Goal: Check status: Check status

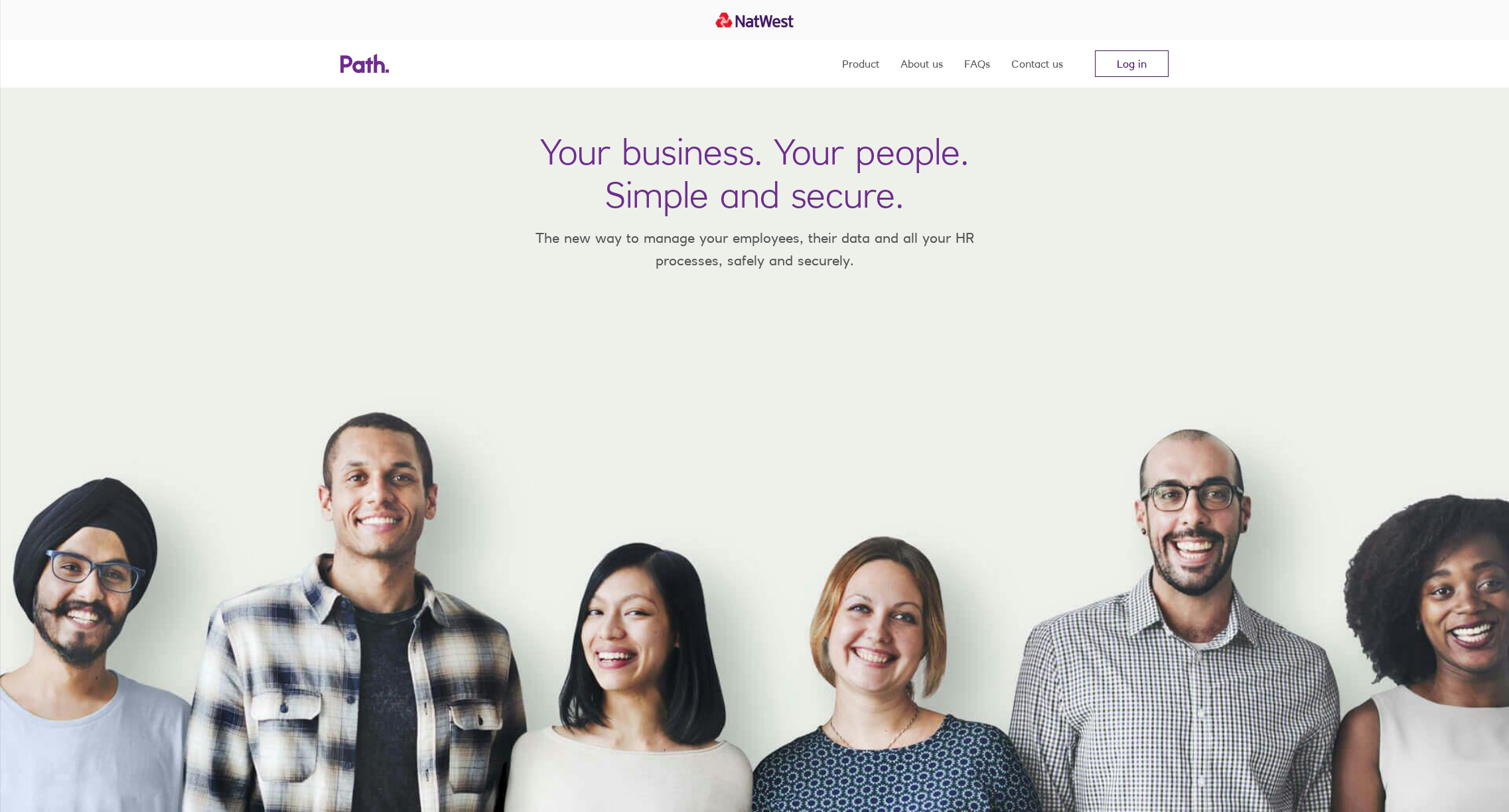
click at [1139, 69] on link "Log in" at bounding box center [1132, 64] width 73 height 26
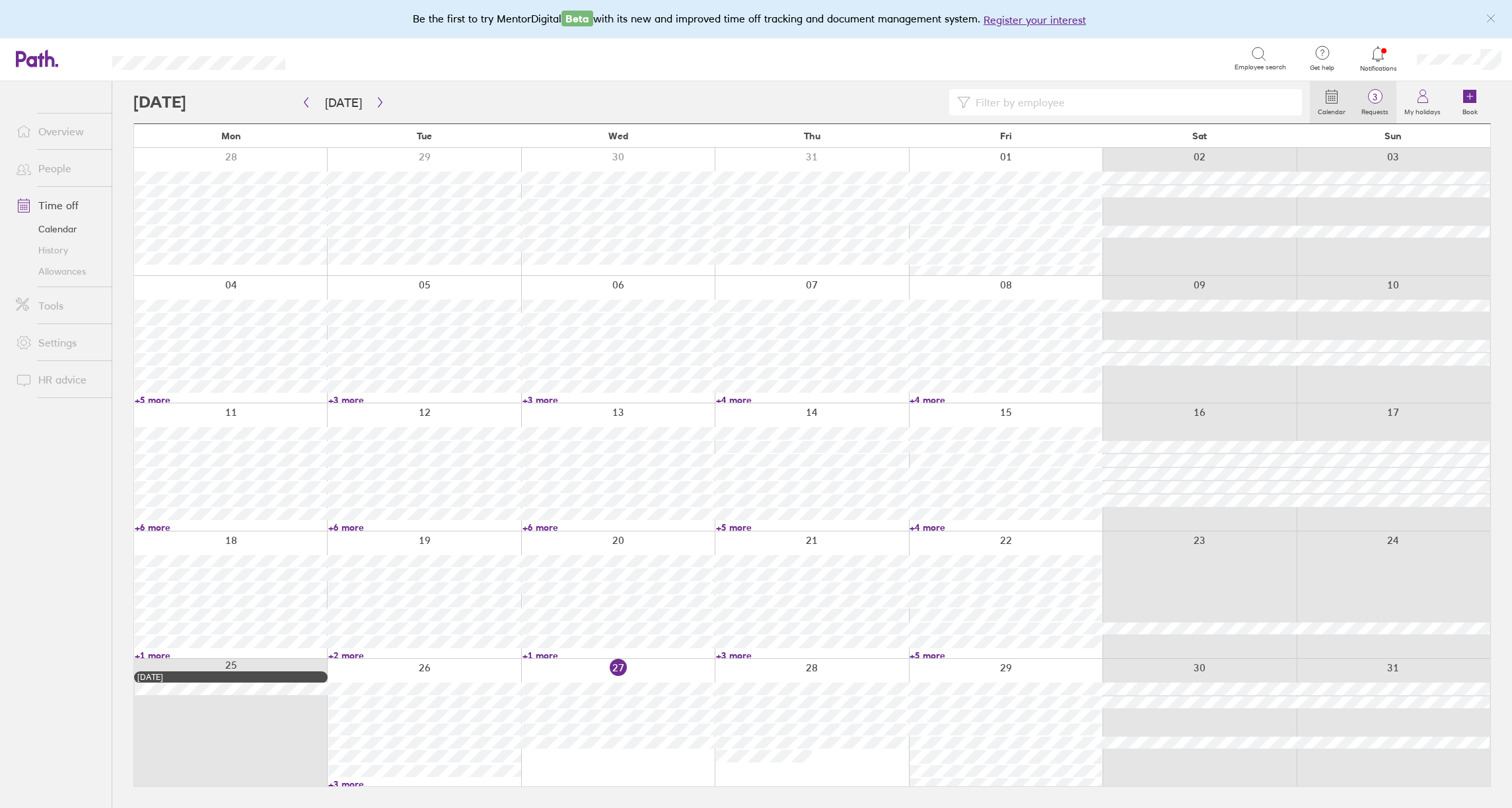
click at [1379, 99] on span "3" at bounding box center [1374, 97] width 43 height 10
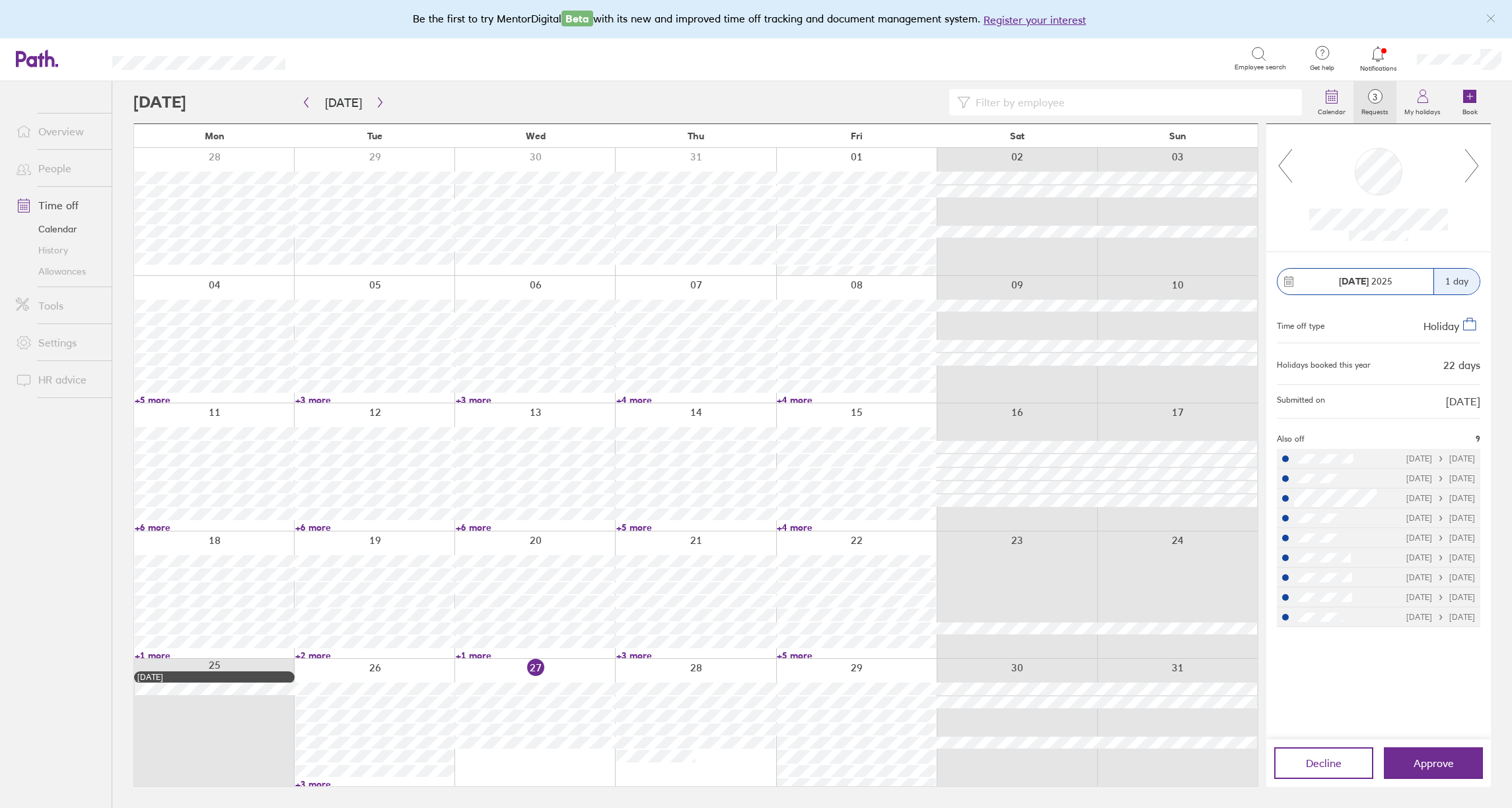
click at [1476, 167] on icon at bounding box center [1471, 165] width 16 height 36
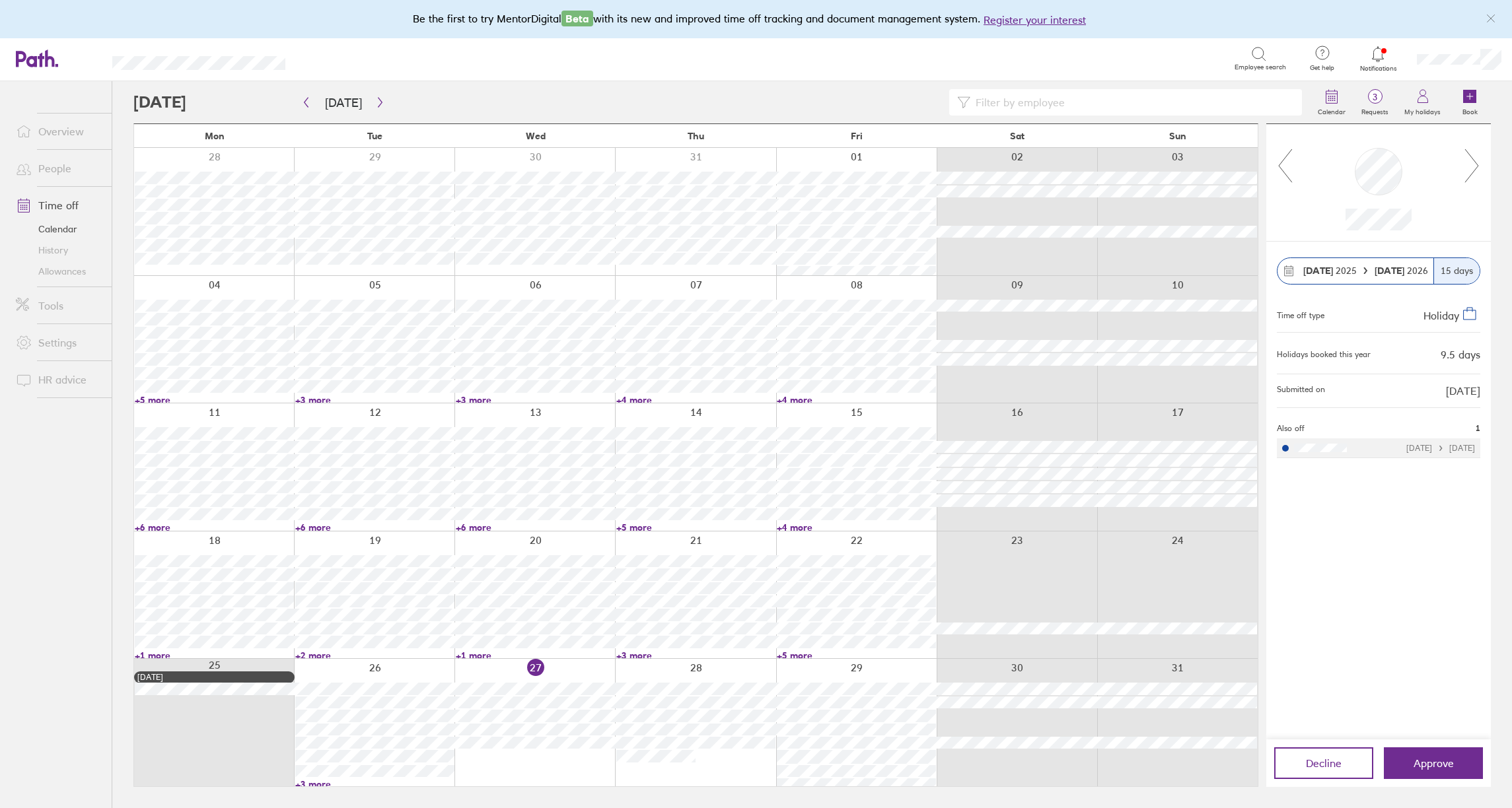
click at [1476, 167] on icon at bounding box center [1471, 165] width 16 height 36
